Goal: Task Accomplishment & Management: Manage account settings

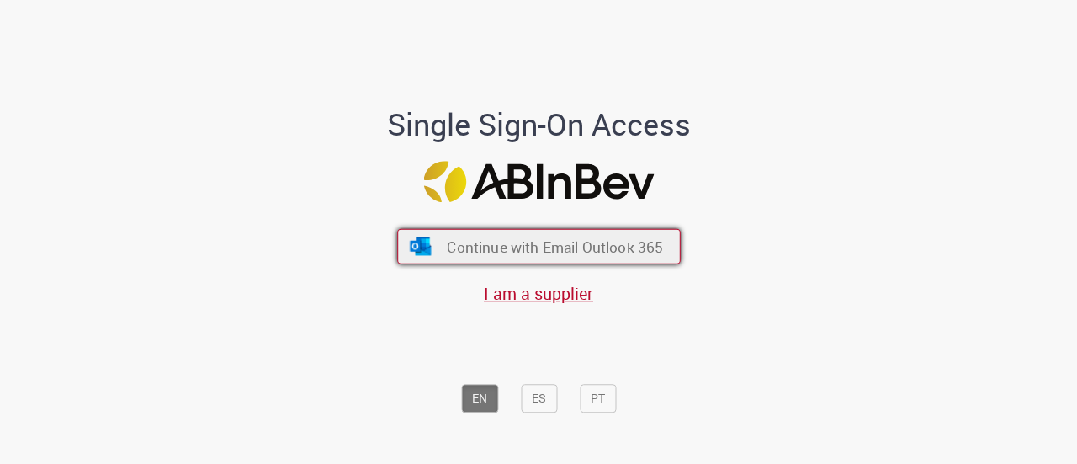
click at [550, 239] on span "Continue with Email Outlook 365" at bounding box center [555, 245] width 216 height 19
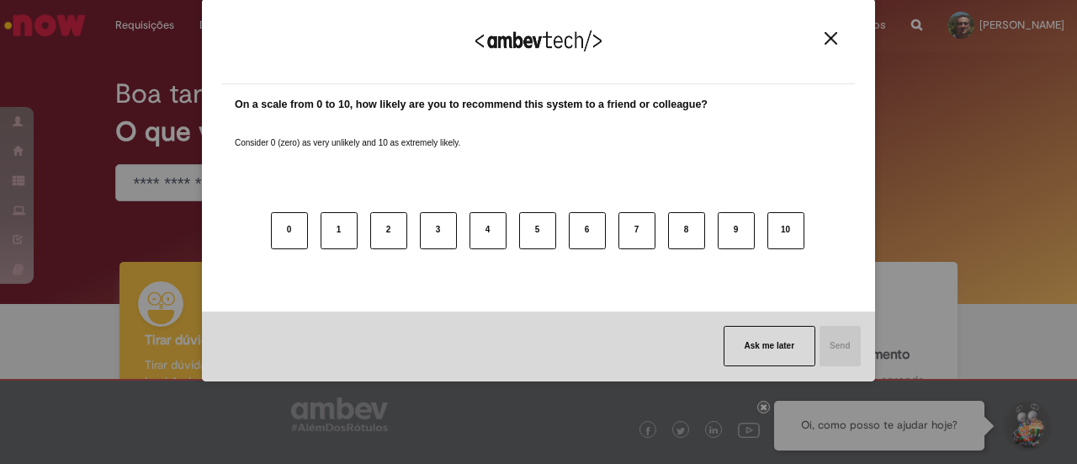
click at [377, 68] on body "Pular para o conteúdo da página Requisições Exibir Todas as Solicitações Requis…" at bounding box center [538, 232] width 1077 height 464
click at [831, 40] on img "Close" at bounding box center [830, 38] width 13 height 13
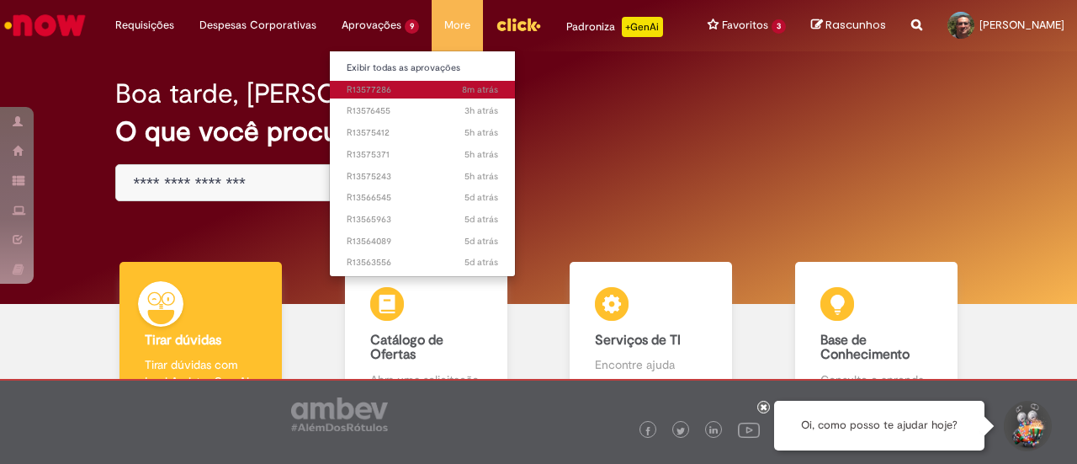
click at [376, 93] on span "8m atrás 8 minutos atrás R13577286" at bounding box center [422, 89] width 151 height 13
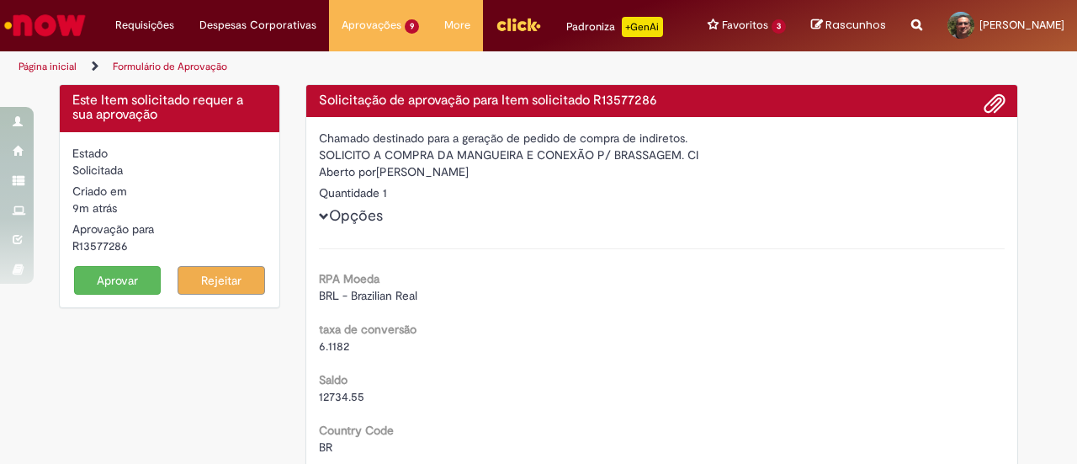
click at [994, 107] on span at bounding box center [994, 104] width 20 height 29
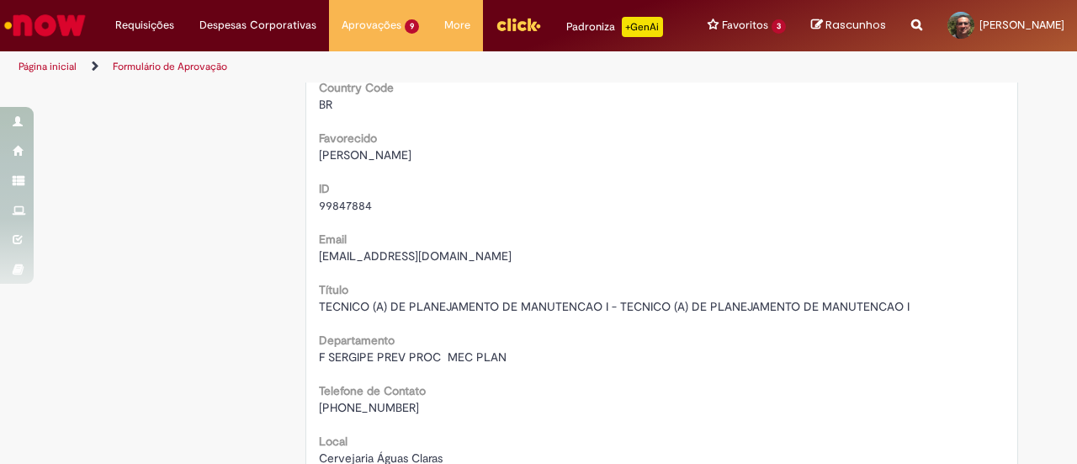
scroll to position [531, 0]
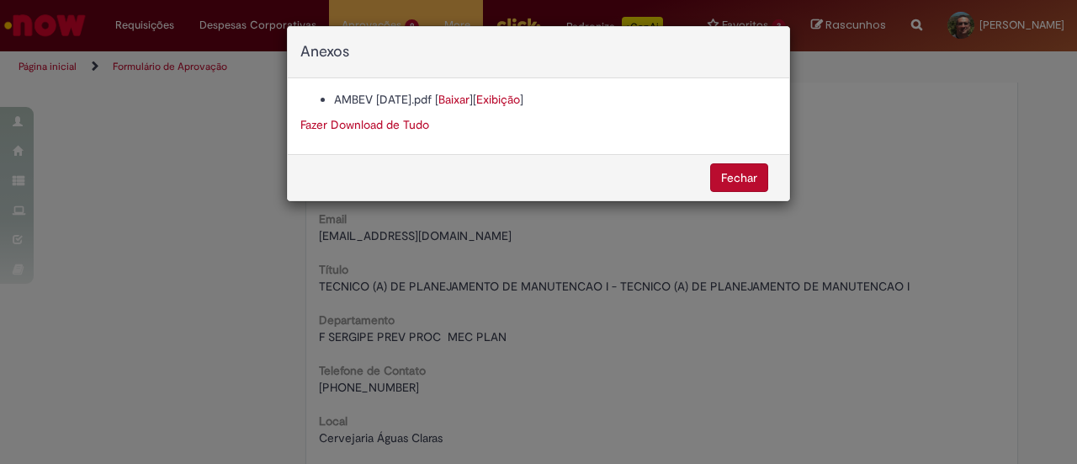
click at [469, 98] on link "Baixar" at bounding box center [453, 99] width 31 height 15
click at [743, 164] on button "Fechar" at bounding box center [739, 177] width 58 height 29
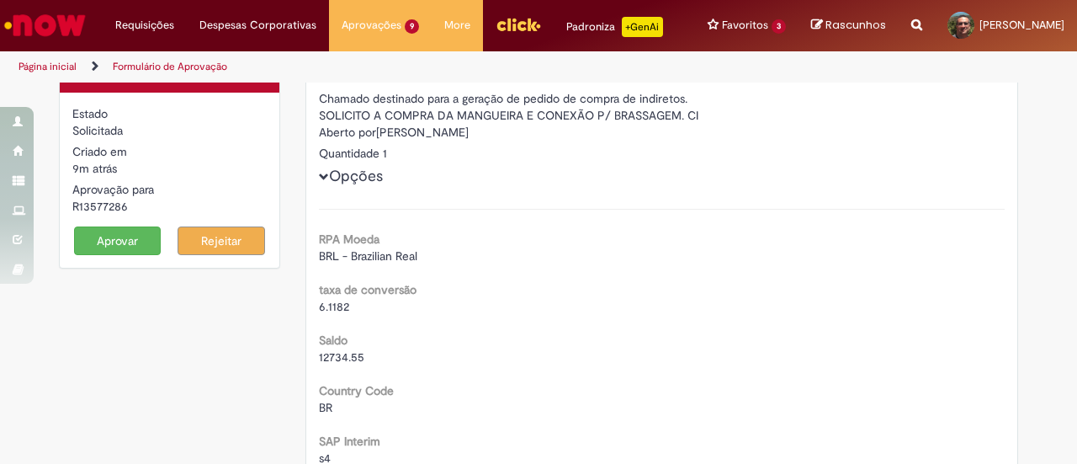
scroll to position [0, 0]
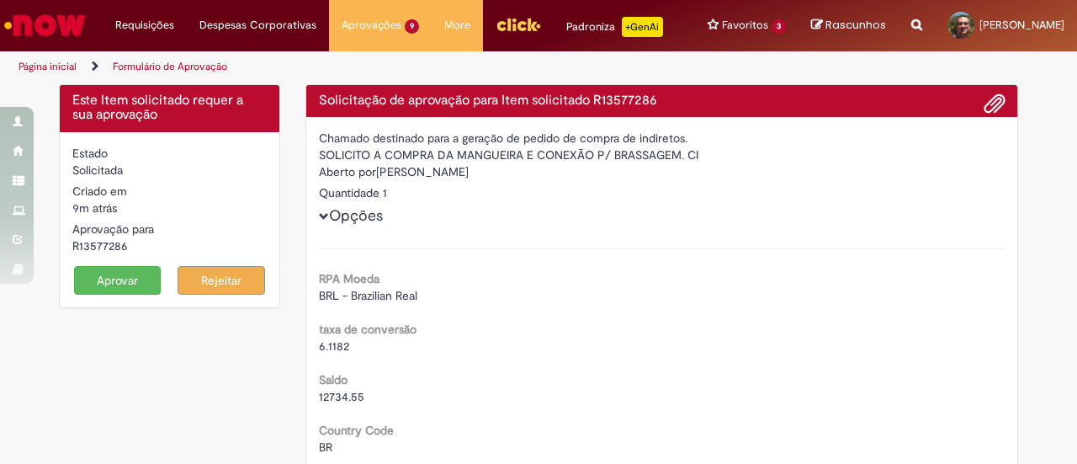
click at [113, 279] on button "Aprovar" at bounding box center [117, 280] width 87 height 29
